Goal: Check status: Check status

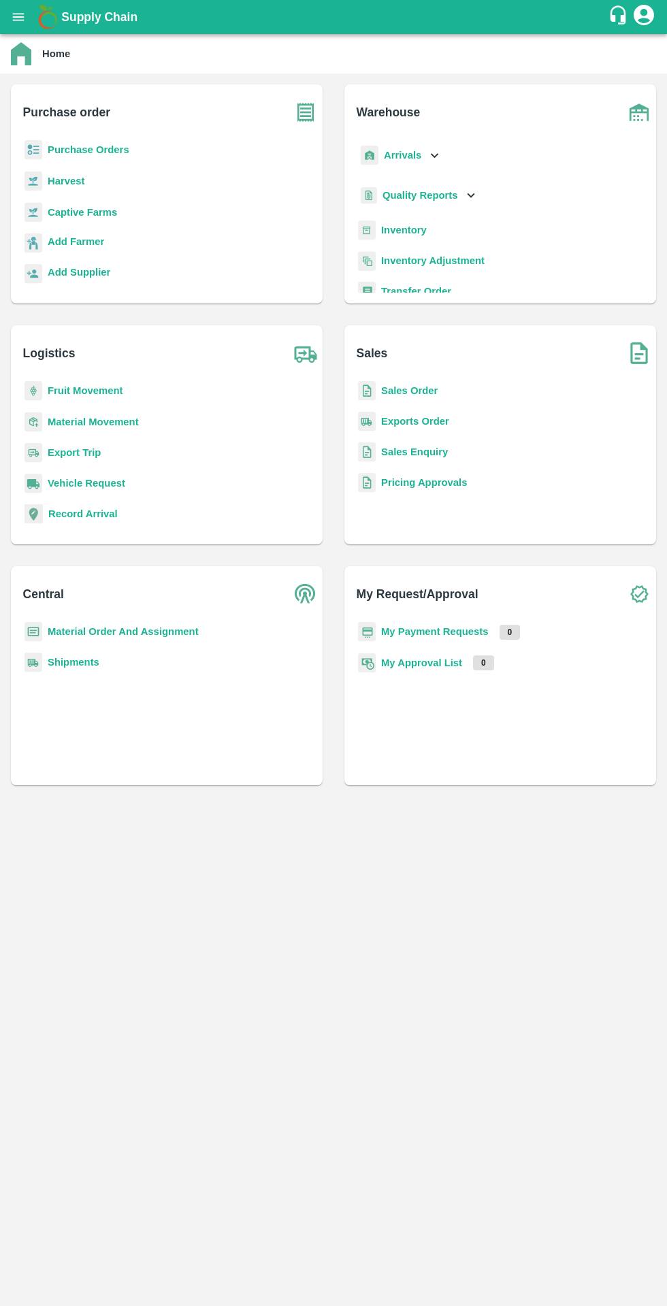
click at [101, 150] on b "Purchase Orders" at bounding box center [89, 149] width 82 height 11
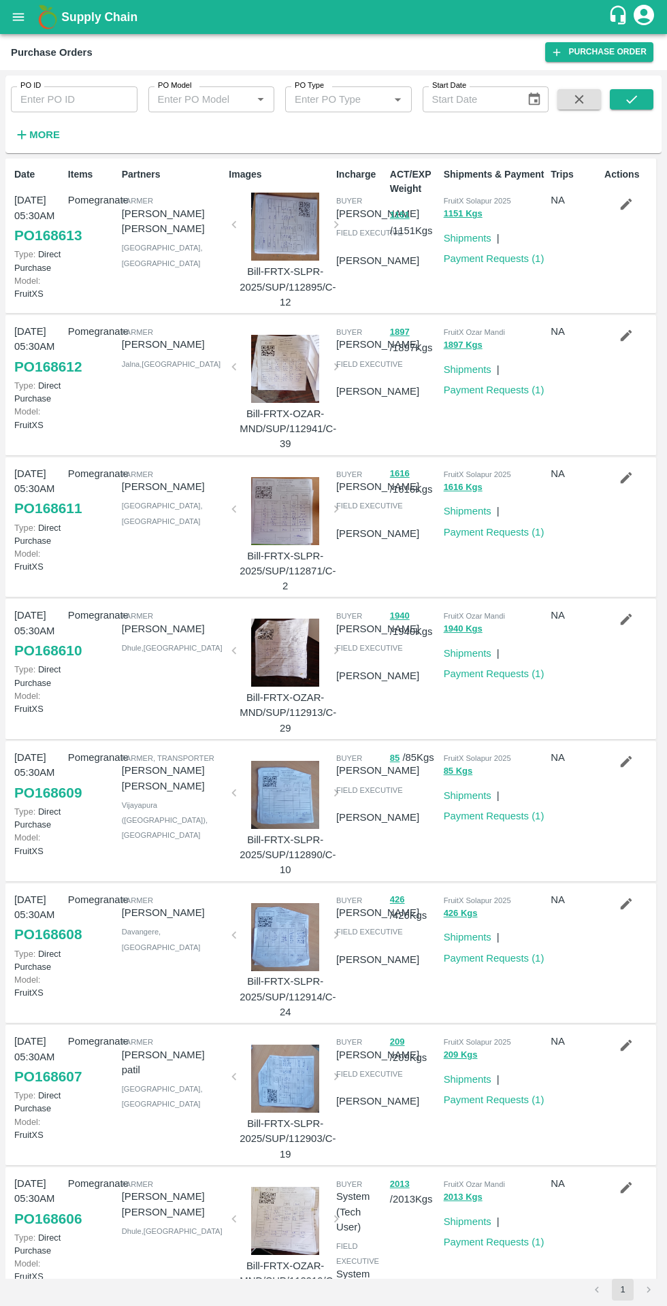
click at [49, 135] on strong "More" at bounding box center [44, 134] width 31 height 11
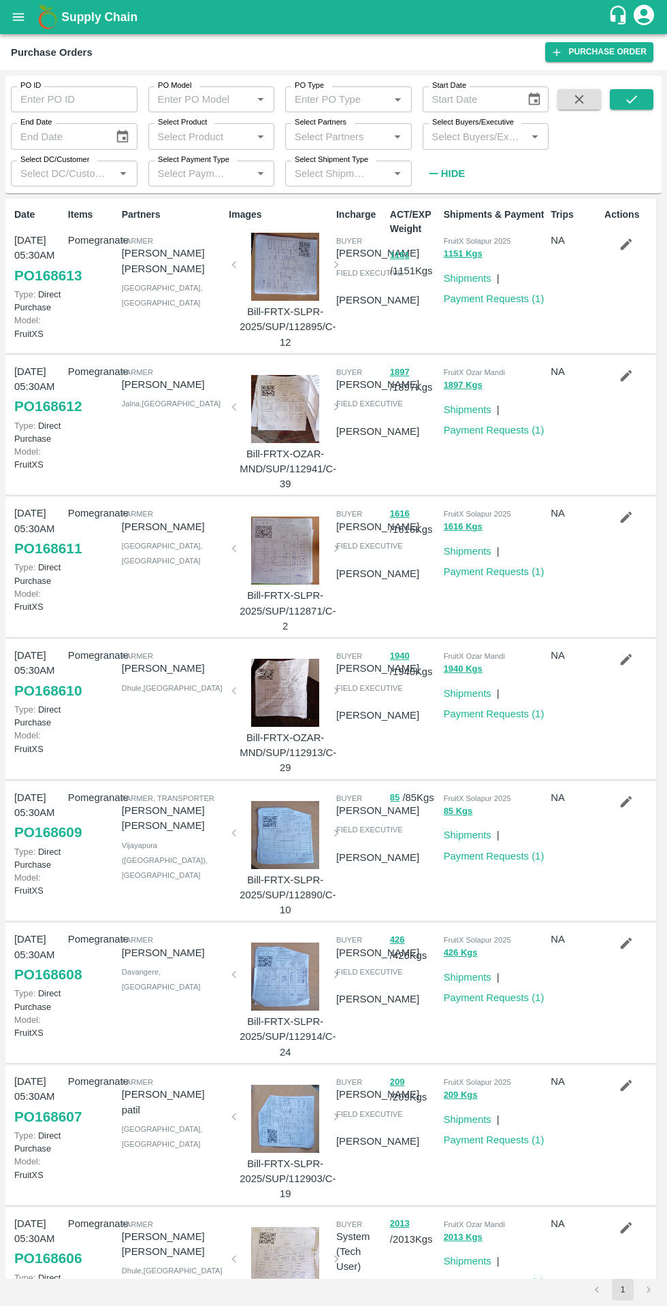
click at [98, 178] on input "Select DC/Customer" at bounding box center [63, 174] width 96 height 18
type input "frui"
click at [87, 255] on div "FruitX [GEOGRAPHIC_DATA]" at bounding box center [113, 244] width 106 height 31
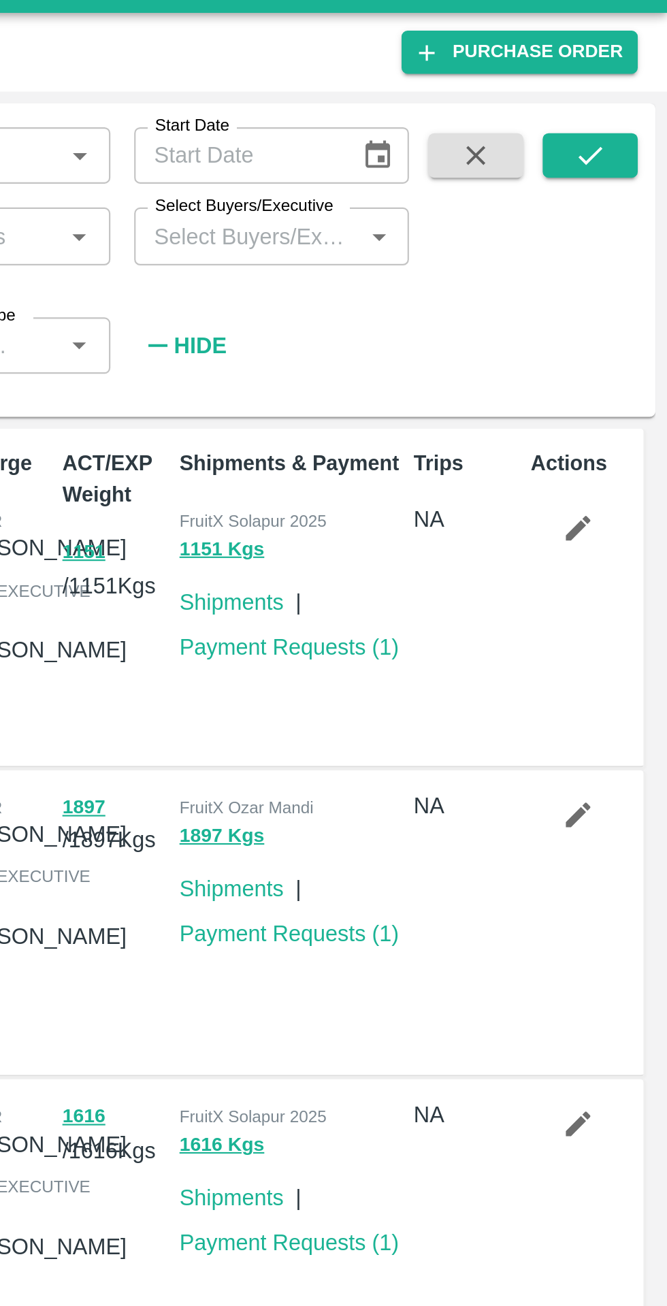
click at [630, 99] on icon "submit" at bounding box center [631, 99] width 15 height 15
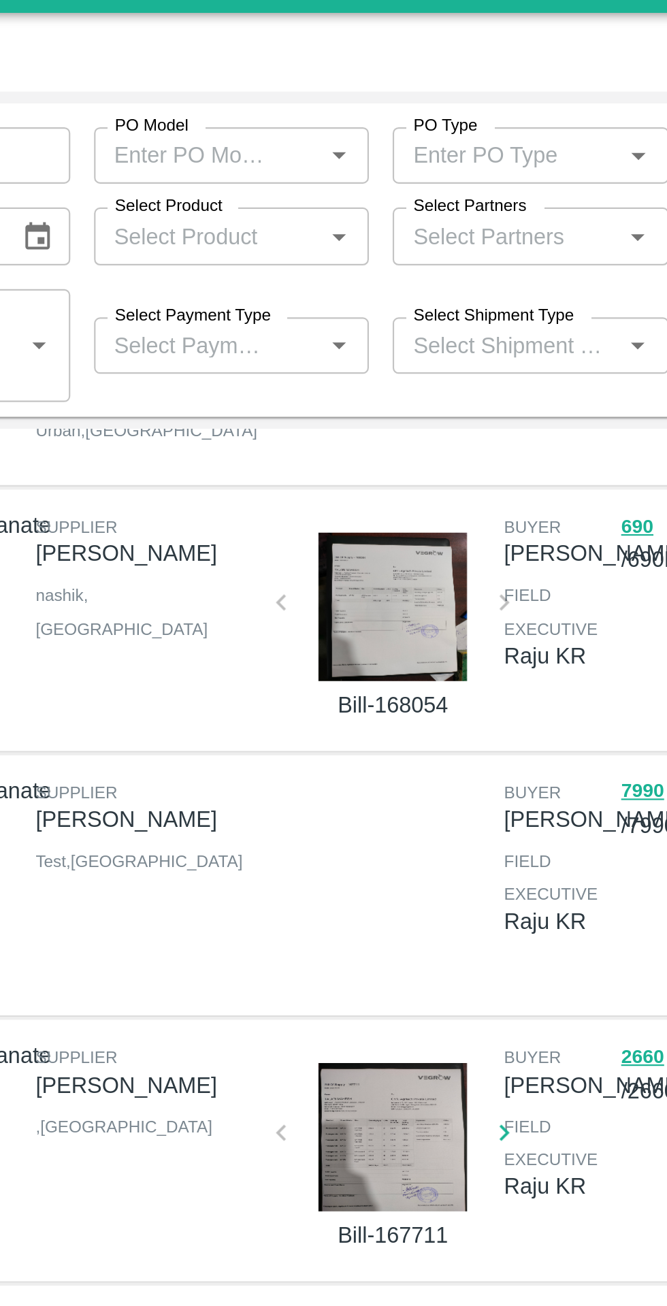
scroll to position [120, 0]
